Goal: Task Accomplishment & Management: Complete application form

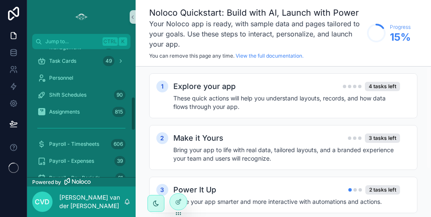
scroll to position [339, 0]
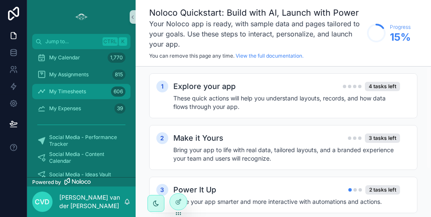
click at [95, 90] on div "My Timesheets 606" at bounding box center [81, 92] width 88 height 14
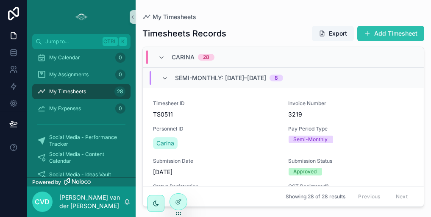
click at [378, 36] on button "Add Timesheet" at bounding box center [390, 33] width 67 height 15
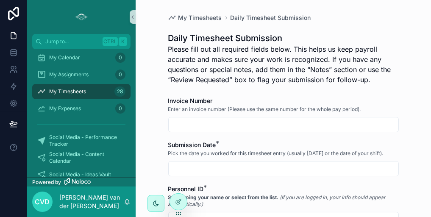
click at [207, 122] on input "scrollable content" at bounding box center [284, 125] width 230 height 12
type input "****"
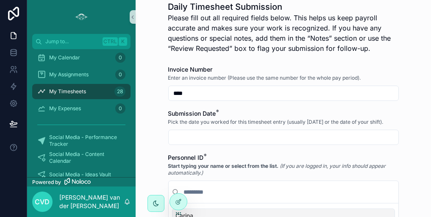
scroll to position [42, 0]
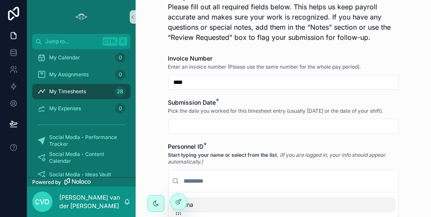
click at [194, 127] on input "scrollable content" at bounding box center [284, 126] width 230 height 12
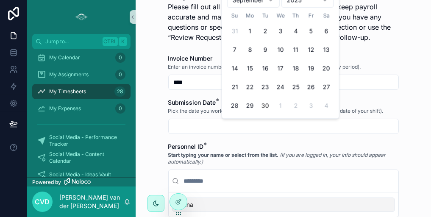
click at [262, 103] on button "30" at bounding box center [264, 105] width 15 height 15
type input "*********"
click at [264, 108] on button "30" at bounding box center [264, 105] width 15 height 15
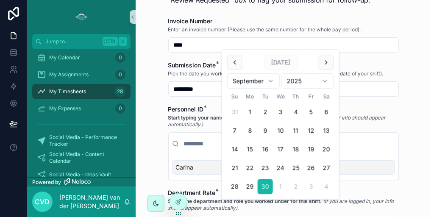
scroll to position [127, 0]
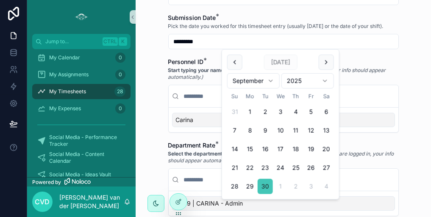
click at [262, 184] on button "30" at bounding box center [264, 186] width 15 height 15
click at [257, 179] on button "30" at bounding box center [264, 186] width 15 height 15
click at [263, 182] on button "30" at bounding box center [264, 186] width 15 height 15
click at [373, 101] on input "scrollable content" at bounding box center [288, 96] width 213 height 15
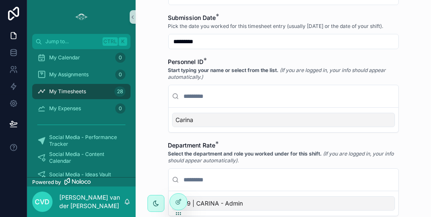
click at [185, 117] on span "Carina" at bounding box center [185, 120] width 18 height 8
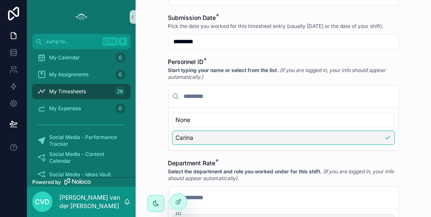
click at [187, 133] on span "Carina" at bounding box center [185, 137] width 18 height 8
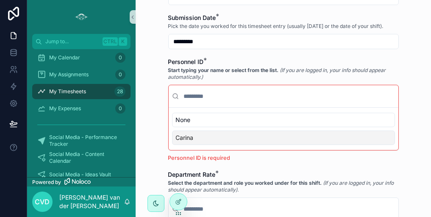
click at [205, 155] on p "Personnel ID is required" at bounding box center [283, 158] width 230 height 8
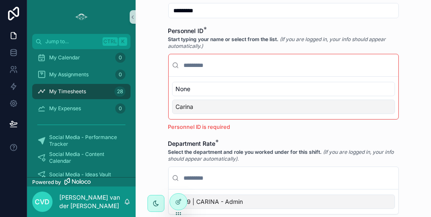
scroll to position [169, 0]
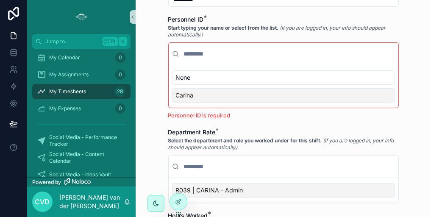
click at [212, 116] on p "Personnel ID is required" at bounding box center [283, 115] width 230 height 8
click at [183, 96] on span "Carina" at bounding box center [185, 95] width 18 height 8
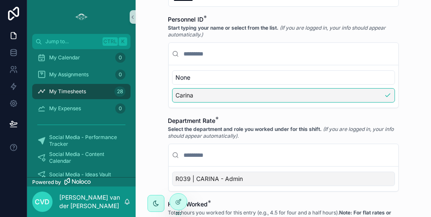
click at [193, 174] on span "R039 | CARINA - Admin" at bounding box center [209, 178] width 67 height 8
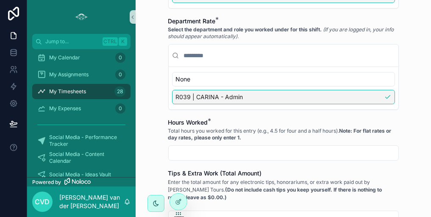
scroll to position [296, 0]
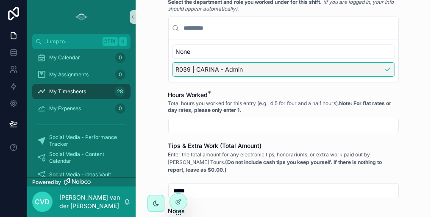
click at [184, 70] on span "R039 | CARINA - Admin" at bounding box center [209, 69] width 67 height 8
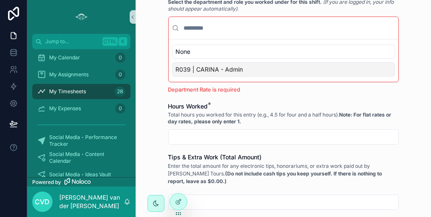
click at [185, 86] on p "Department Rate is required" at bounding box center [283, 90] width 230 height 8
click at [186, 69] on span "R039 | CARINA - Admin" at bounding box center [209, 69] width 67 height 8
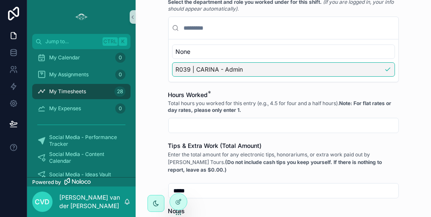
click at [196, 124] on input "scrollable content" at bounding box center [284, 125] width 230 height 12
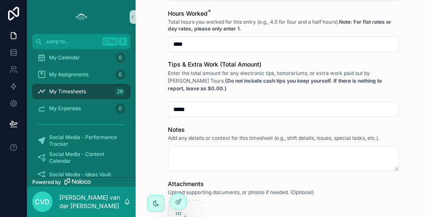
scroll to position [381, 0]
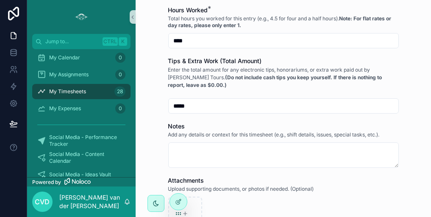
type input "****"
click at [182, 105] on input "*****" at bounding box center [284, 106] width 230 height 12
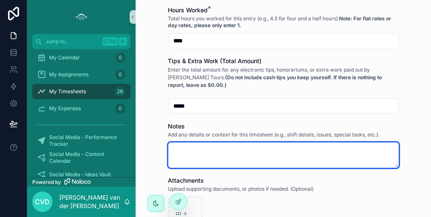
click at [188, 144] on textarea "scrollable content" at bounding box center [283, 154] width 230 height 25
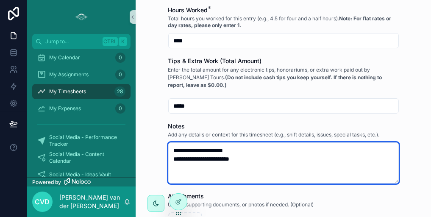
click at [195, 155] on textarea "**********" at bounding box center [283, 162] width 230 height 41
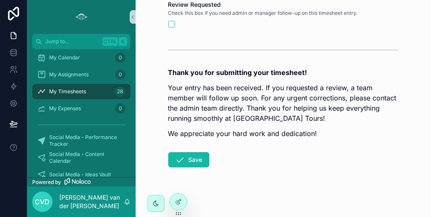
scroll to position [637, 0]
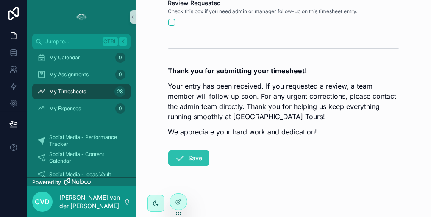
type textarea "**********"
click at [191, 154] on button "Save" at bounding box center [188, 157] width 41 height 15
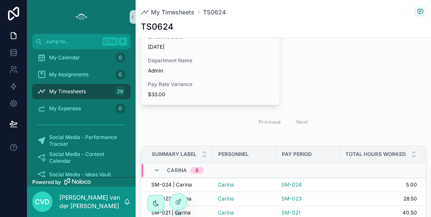
scroll to position [949, 0]
